Goal: Task Accomplishment & Management: Use online tool/utility

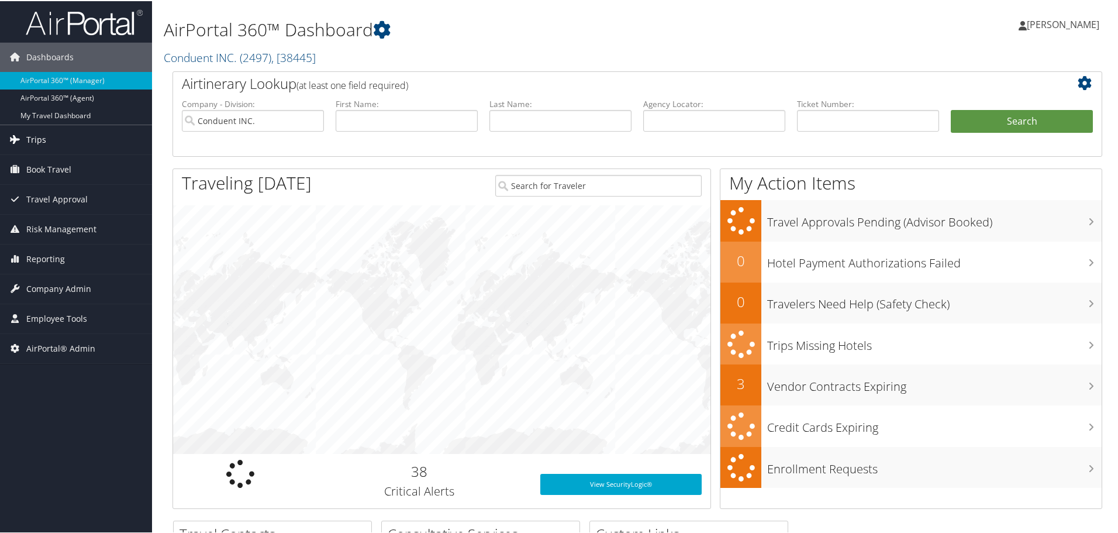
click at [30, 140] on span "Trips" at bounding box center [36, 138] width 20 height 29
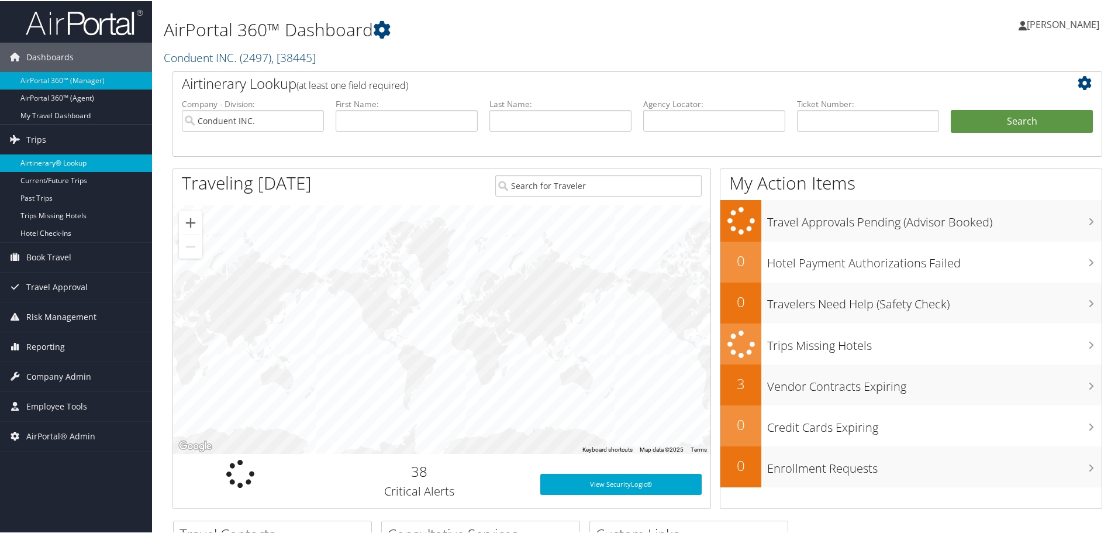
click at [47, 156] on link "Airtinerary® Lookup" at bounding box center [76, 162] width 152 height 18
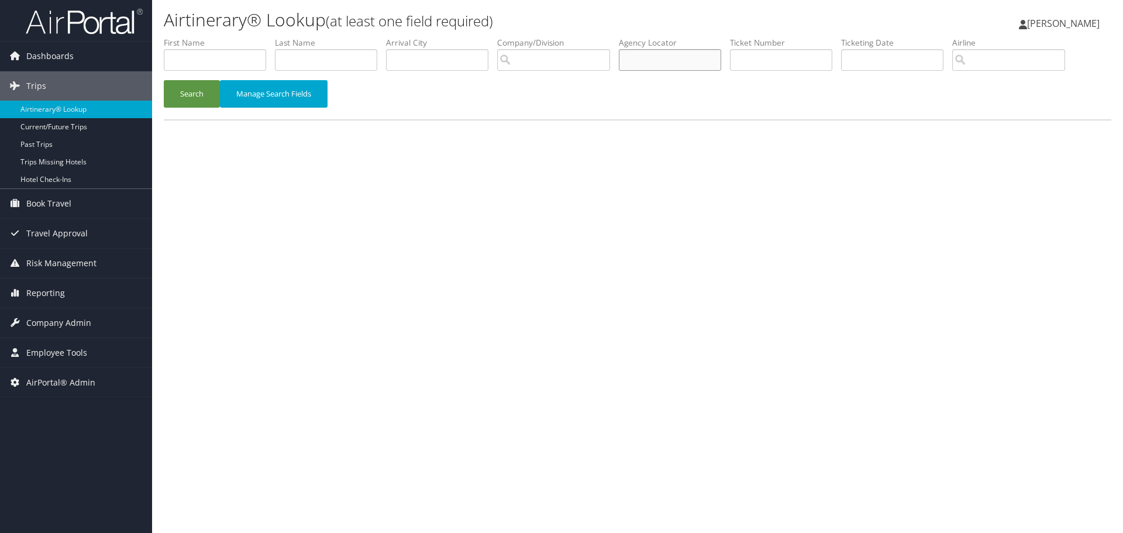
click at [650, 63] on input "text" at bounding box center [670, 60] width 102 height 22
type input "ogcl43"
click at [201, 93] on button "Search" at bounding box center [192, 93] width 56 height 27
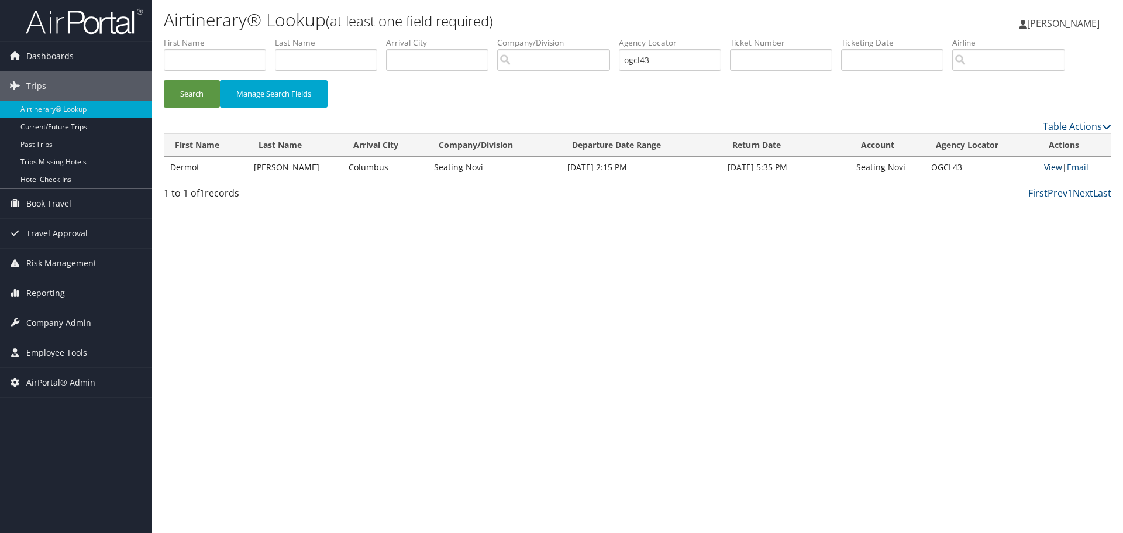
click at [1050, 167] on link "View" at bounding box center [1053, 166] width 18 height 11
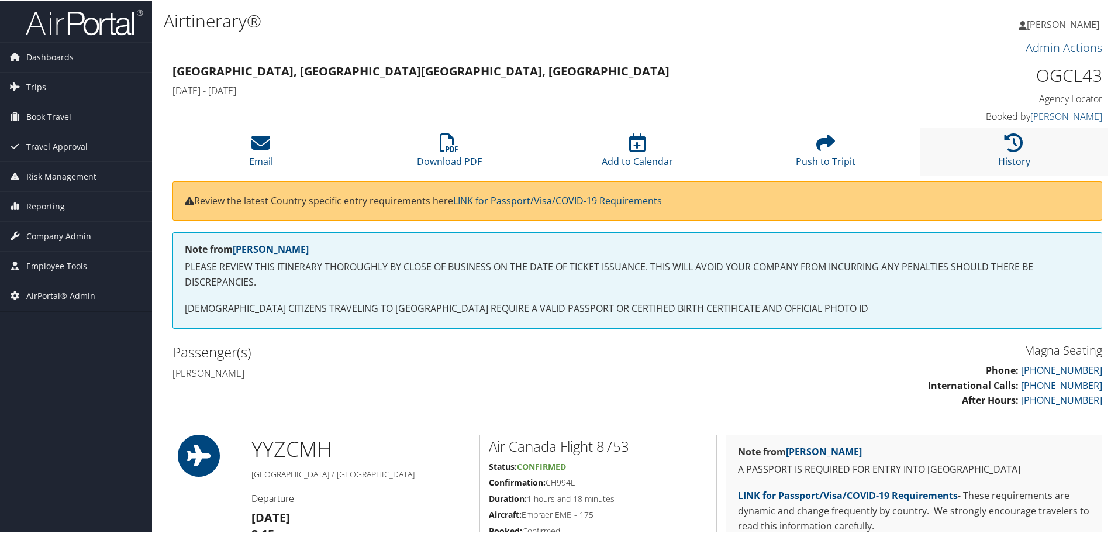
click at [1006, 153] on li "History" at bounding box center [1014, 149] width 188 height 47
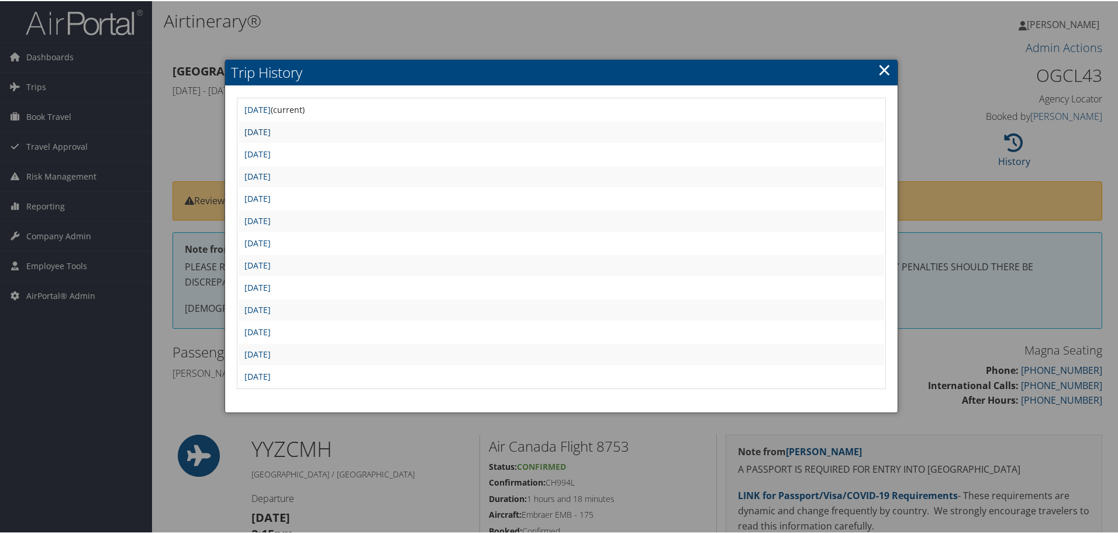
click at [271, 134] on link "Thu Sep 11 09:00:12 MDT 2025" at bounding box center [257, 130] width 26 height 11
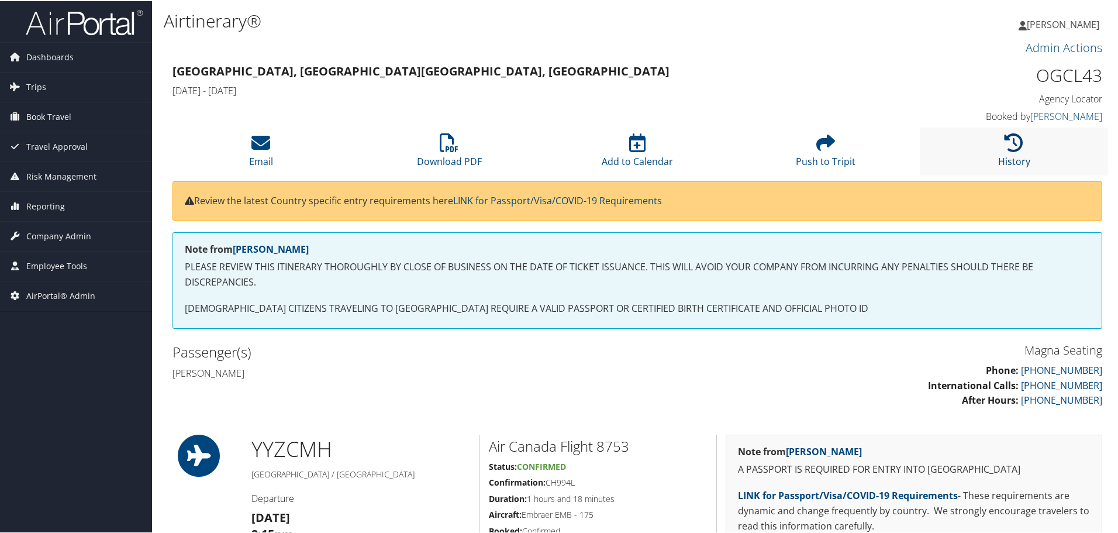
click at [1018, 144] on icon at bounding box center [1013, 141] width 19 height 19
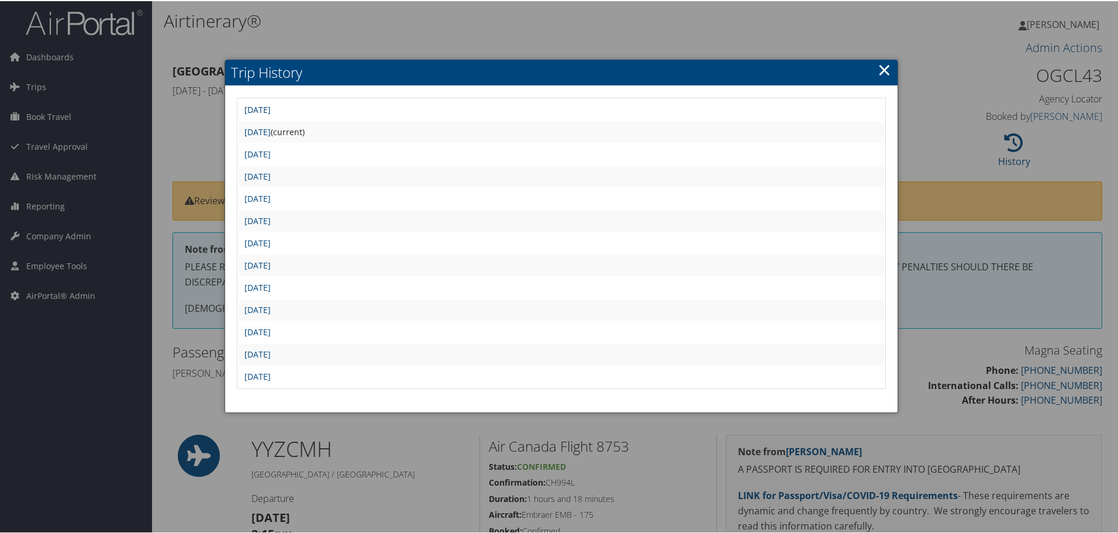
click at [271, 109] on link "Thu Sep 11 09:15:19 MDT 2025" at bounding box center [257, 108] width 26 height 11
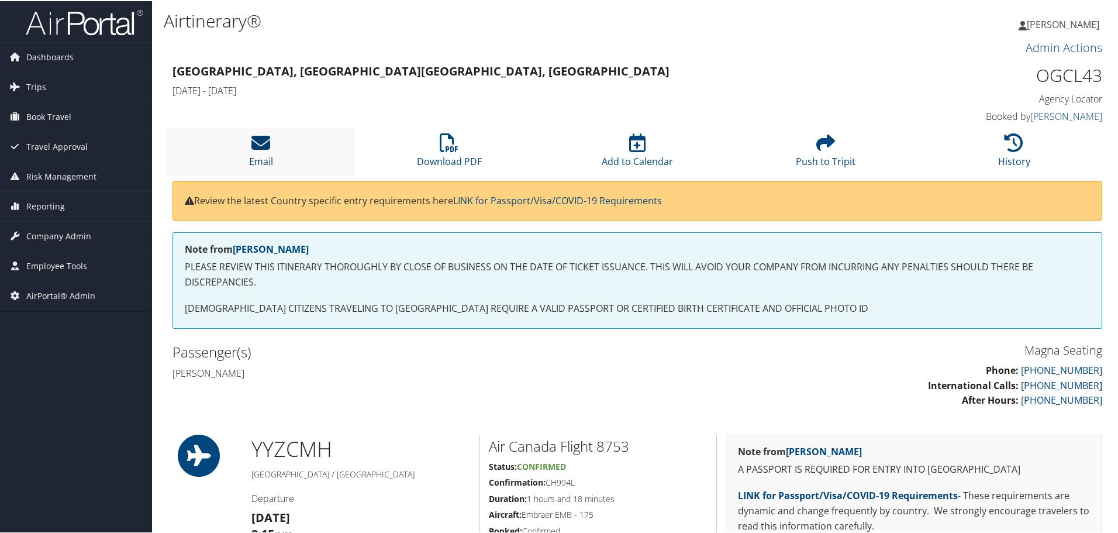
click at [263, 147] on icon at bounding box center [260, 141] width 19 height 19
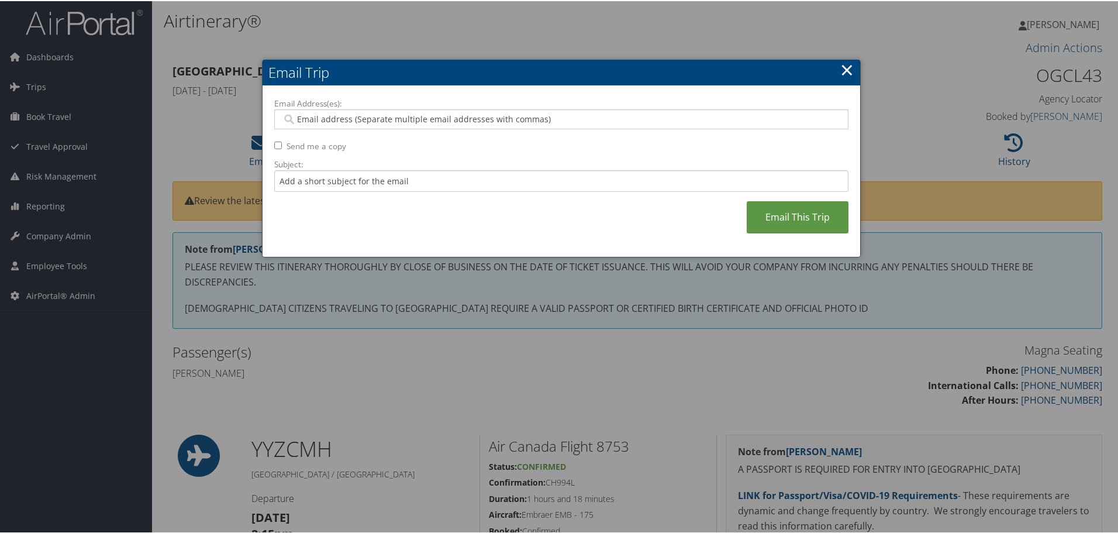
paste input "KERRY.MATHESON@MAGNA.COM"
type input "KERRY.MATHESON@MAGNA.COM"
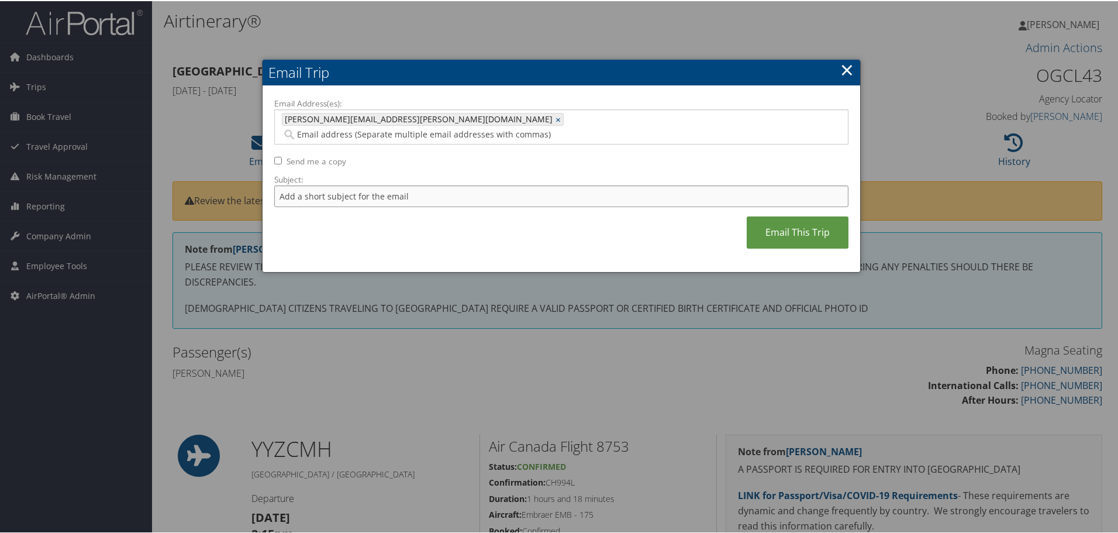
click at [282, 184] on input "Subject:" at bounding box center [561, 195] width 574 height 22
type input "Dermot Ryan"
click at [807, 215] on link "Email This Trip" at bounding box center [798, 231] width 102 height 32
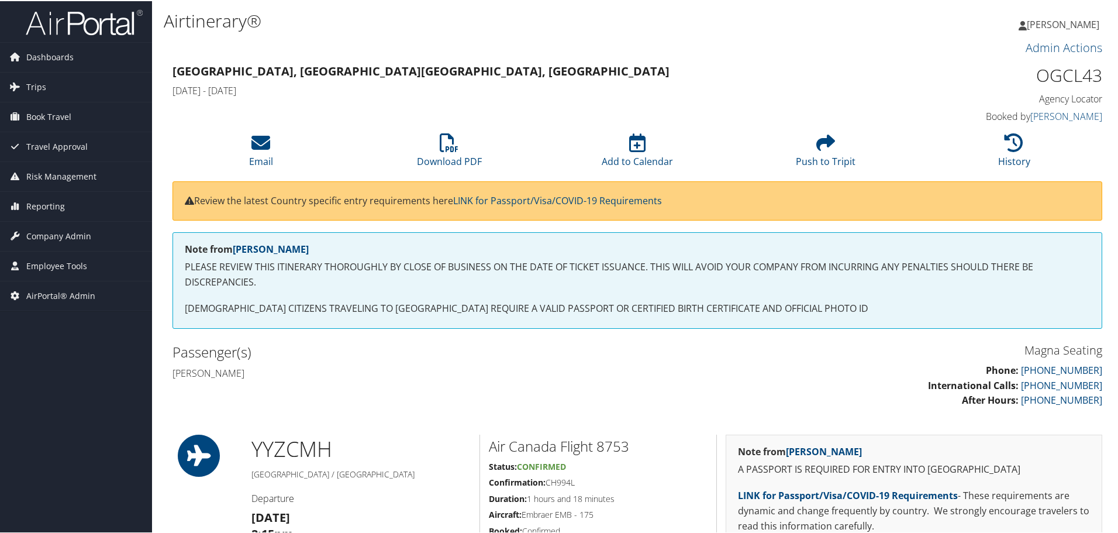
click at [76, 27] on img at bounding box center [84, 21] width 117 height 27
